Goal: Task Accomplishment & Management: Complete application form

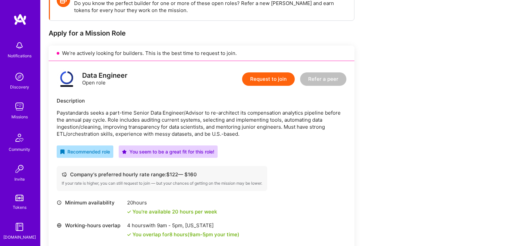
scroll to position [111, 0]
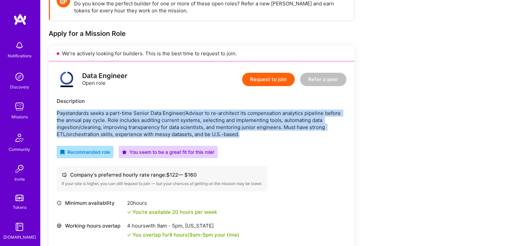
drag, startPoint x: 140, startPoint y: 109, endPoint x: 256, endPoint y: 135, distance: 119.2
click at [256, 135] on div "Description Paystandards seeks a part-time Senior Data Engineer/Advisor to re-a…" at bounding box center [202, 118] width 290 height 40
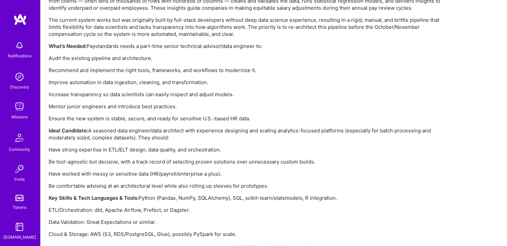
scroll to position [539, 0]
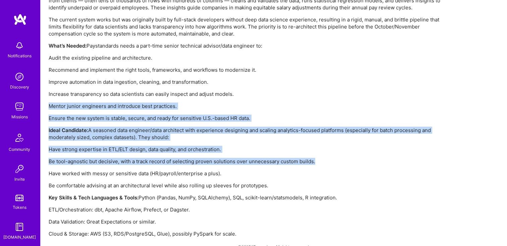
drag, startPoint x: 316, startPoint y: 94, endPoint x: 316, endPoint y: 162, distance: 67.4
click at [316, 162] on div "Paystandards is building a compensation analytics platform that helps organizat…" at bounding box center [250, 113] width 402 height 247
click at [316, 162] on p "Be tool-agnostic but decisive, with a track record of selecting proven solution…" at bounding box center [250, 161] width 402 height 7
drag, startPoint x: 281, startPoint y: 95, endPoint x: 281, endPoint y: 176, distance: 81.1
click at [281, 176] on div "Paystandards is building a compensation analytics platform that helps organizat…" at bounding box center [250, 113] width 402 height 247
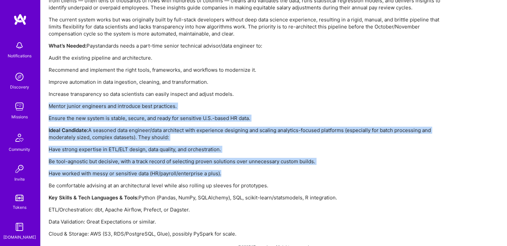
click at [281, 176] on p "Have worked with messy or sensitive data (HR/payroll/enterprise a plus)." at bounding box center [250, 173] width 402 height 7
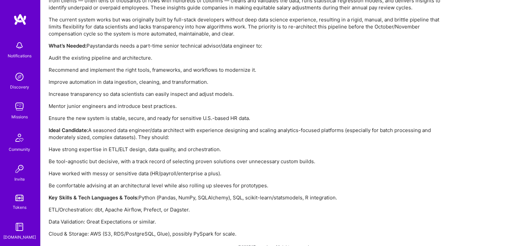
scroll to position [552, 0]
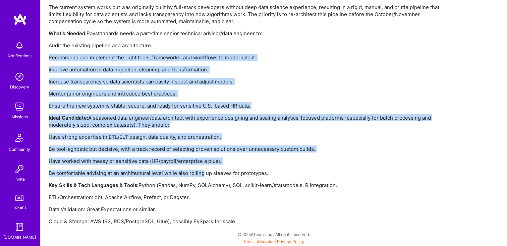
drag, startPoint x: 167, startPoint y: 44, endPoint x: 203, endPoint y: 174, distance: 135.2
click at [203, 174] on div "Paystandards is building a compensation analytics platform that helps organizat…" at bounding box center [250, 101] width 402 height 247
click at [203, 174] on p "Be comfortable advising at an architectural level while also rolling up sleeves…" at bounding box center [250, 173] width 402 height 7
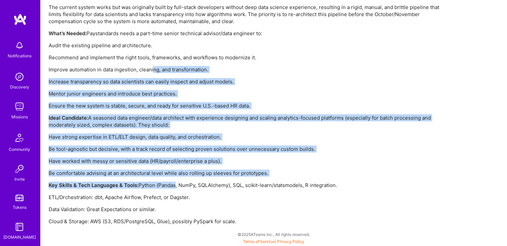
drag, startPoint x: 152, startPoint y: 65, endPoint x: 176, endPoint y: 181, distance: 119.1
click at [176, 182] on div "Paystandards is building a compensation analytics platform that helps organizat…" at bounding box center [250, 101] width 402 height 247
click at [176, 181] on div "Paystandards is building a compensation analytics platform that helps organizat…" at bounding box center [250, 101] width 402 height 247
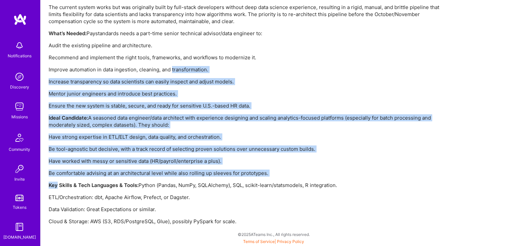
drag, startPoint x: 176, startPoint y: 181, endPoint x: 176, endPoint y: 68, distance: 113.3
click at [176, 68] on div "Paystandards is building a compensation analytics platform that helps organizat…" at bounding box center [250, 101] width 402 height 247
click at [176, 68] on p "Improve automation in data ingestion, cleaning, and transformation." at bounding box center [250, 69] width 402 height 7
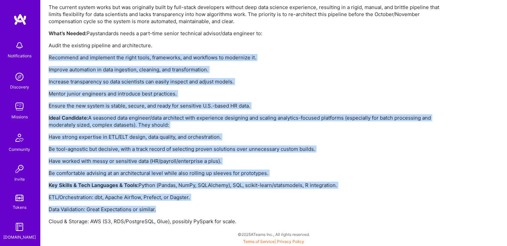
drag, startPoint x: 155, startPoint y: 44, endPoint x: 172, endPoint y: 206, distance: 163.5
click at [172, 207] on div "Paystandards is building a compensation analytics platform that helps organizat…" at bounding box center [250, 101] width 402 height 247
click at [172, 206] on p "Data Validation: Great Expectations or similar." at bounding box center [250, 209] width 402 height 7
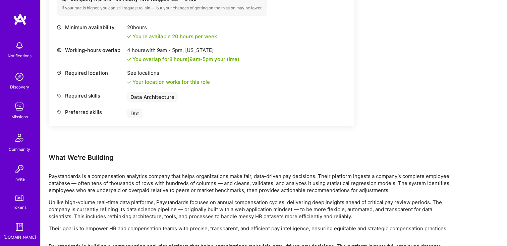
scroll to position [141, 0]
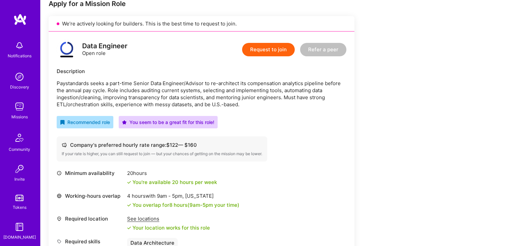
click at [271, 52] on button "Request to join" at bounding box center [268, 49] width 53 height 13
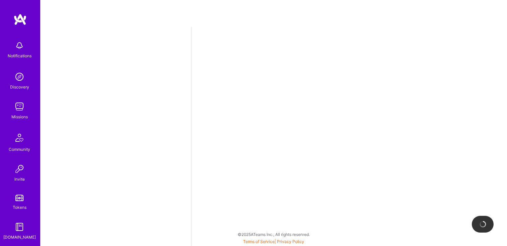
select select "US"
